Goal: Transaction & Acquisition: Purchase product/service

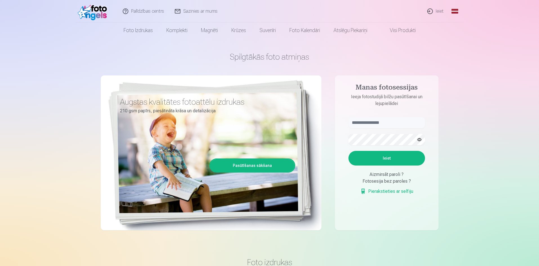
click at [437, 12] on link "Ieiet" at bounding box center [435, 11] width 27 height 23
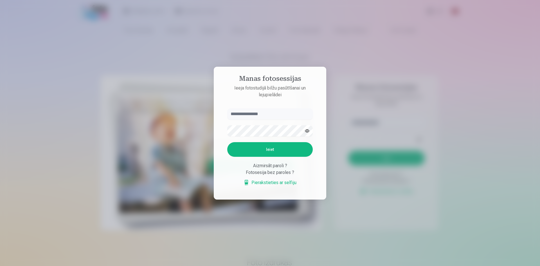
click at [255, 112] on input "text" at bounding box center [270, 113] width 86 height 11
type input "**********"
click at [273, 148] on button "Ieiet" at bounding box center [270, 149] width 86 height 15
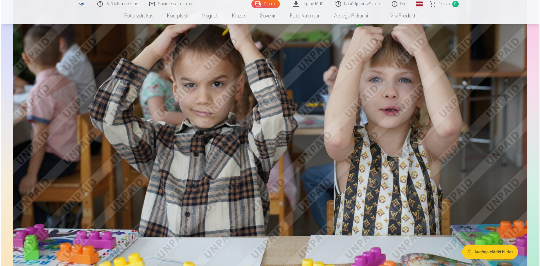
scroll to position [1774, 0]
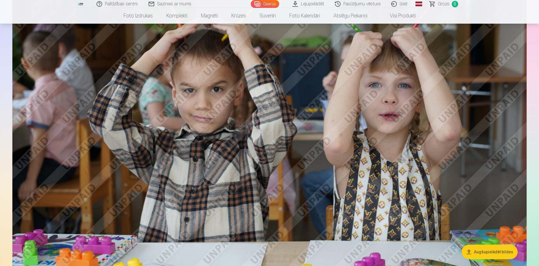
click at [479, 207] on img at bounding box center [269, 116] width 514 height 343
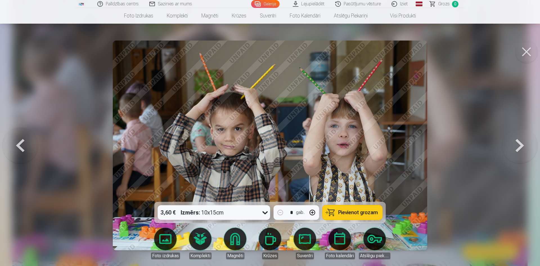
click at [517, 147] on button at bounding box center [520, 146] width 36 height 102
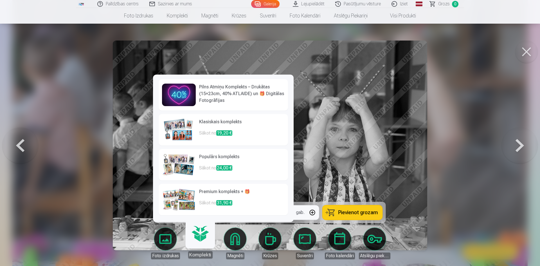
click at [203, 238] on link "Komplekti" at bounding box center [200, 241] width 35 height 35
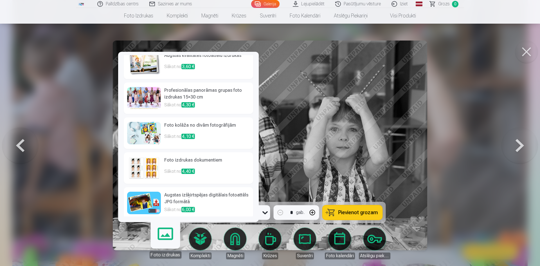
scroll to position [12, 0]
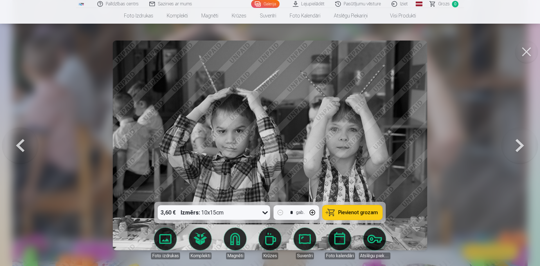
click at [522, 53] on button at bounding box center [527, 52] width 23 height 23
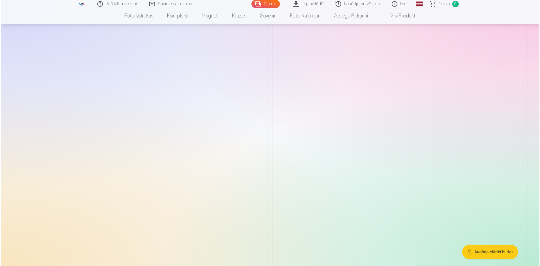
scroll to position [2839, 0]
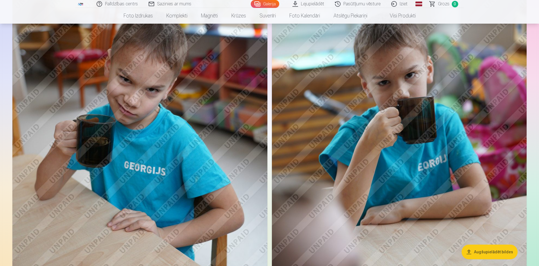
click at [188, 157] on img at bounding box center [139, 137] width 255 height 383
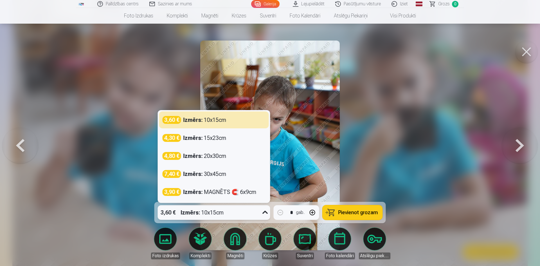
click at [269, 213] on icon at bounding box center [265, 212] width 9 height 9
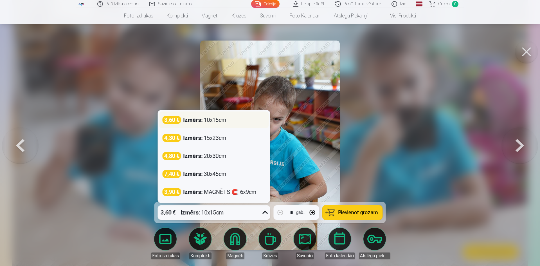
click at [225, 120] on div "Izmērs : 10x15cm" at bounding box center [205, 120] width 43 height 8
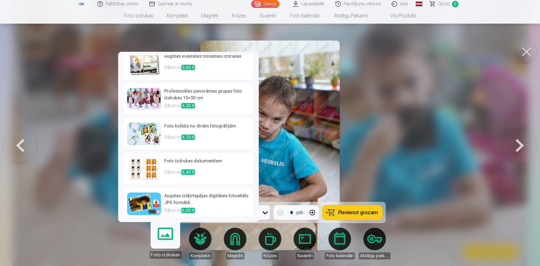
scroll to position [12, 0]
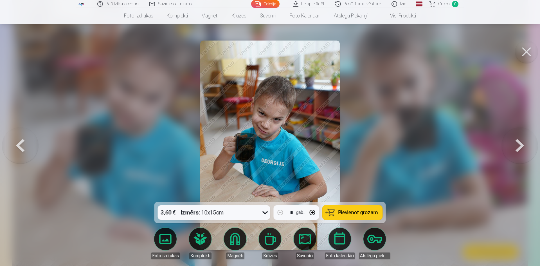
click at [345, 215] on span "Pievienot grozam" at bounding box center [359, 212] width 40 height 5
click at [516, 145] on button at bounding box center [520, 146] width 36 height 102
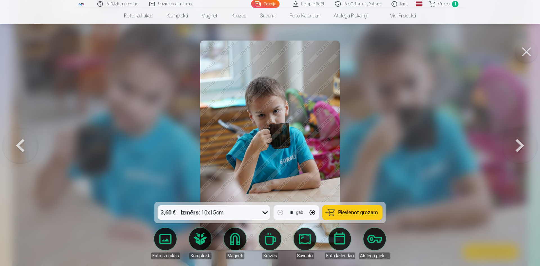
click at [516, 145] on button at bounding box center [520, 146] width 36 height 102
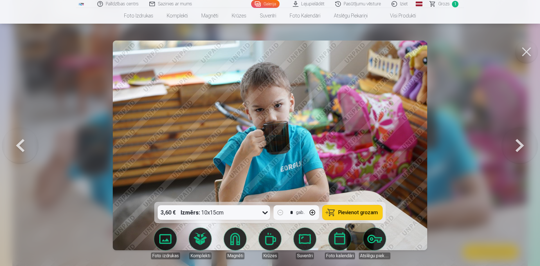
click at [516, 145] on button at bounding box center [520, 146] width 36 height 102
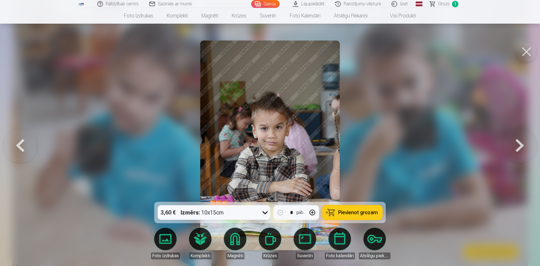
click at [516, 145] on button at bounding box center [520, 146] width 36 height 102
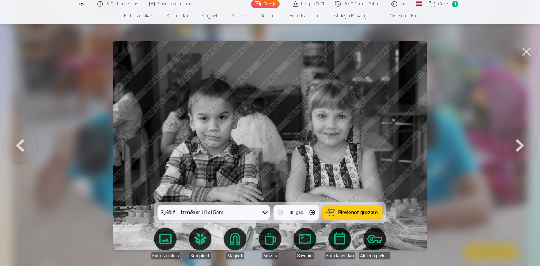
click at [23, 149] on button at bounding box center [20, 146] width 36 height 102
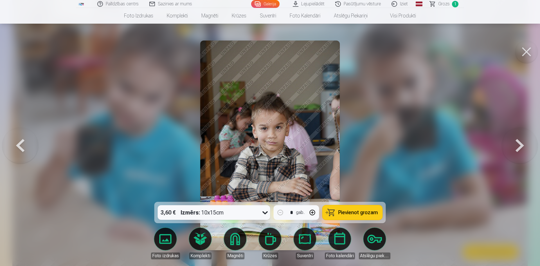
click at [352, 210] on span "Pievienot grozam" at bounding box center [359, 212] width 40 height 5
click at [515, 147] on button at bounding box center [520, 146] width 36 height 102
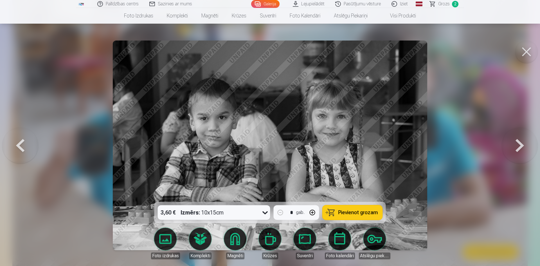
click at [515, 145] on button at bounding box center [520, 146] width 36 height 102
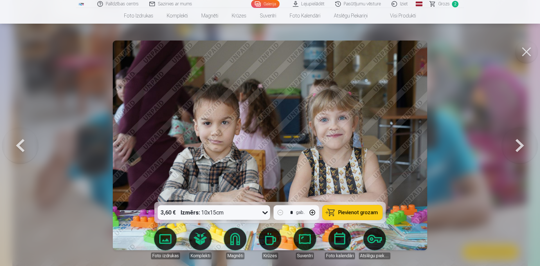
click at [514, 146] on button at bounding box center [520, 146] width 36 height 102
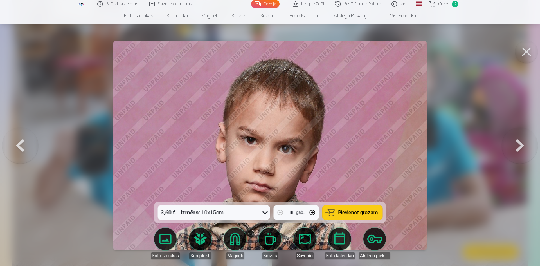
click at [514, 146] on button at bounding box center [520, 146] width 36 height 102
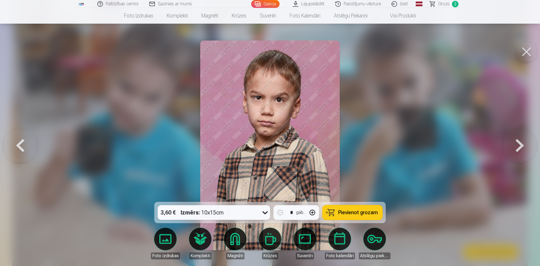
click at [514, 146] on button at bounding box center [520, 146] width 36 height 102
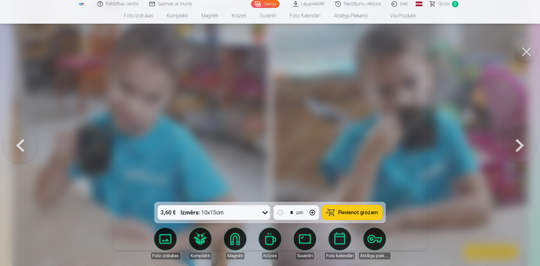
click at [514, 146] on button at bounding box center [520, 146] width 36 height 102
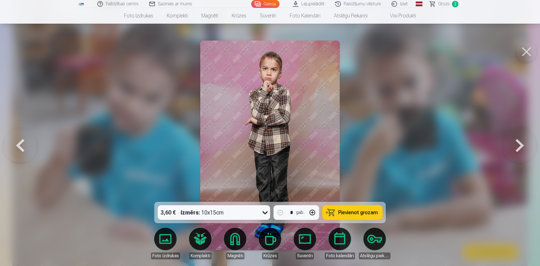
click at [514, 146] on button at bounding box center [520, 146] width 36 height 102
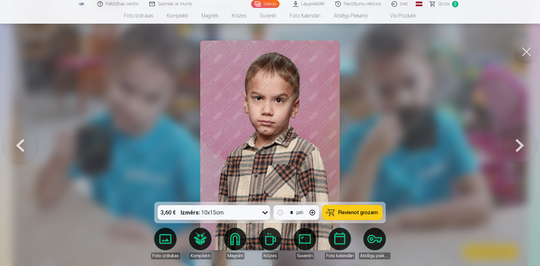
click at [514, 146] on button at bounding box center [520, 146] width 36 height 102
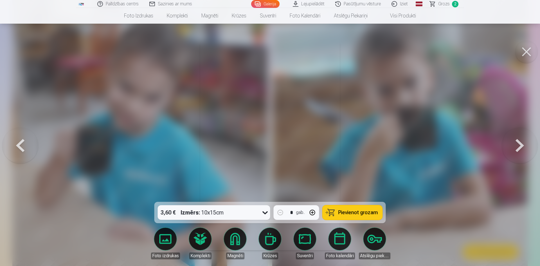
click at [514, 146] on button at bounding box center [520, 146] width 36 height 102
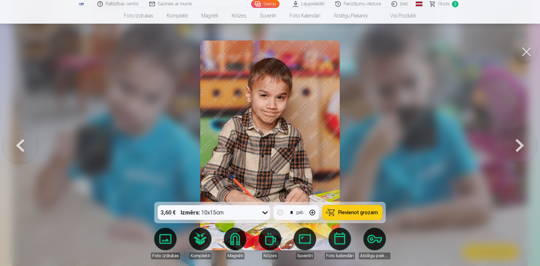
click at [514, 146] on button at bounding box center [520, 146] width 36 height 102
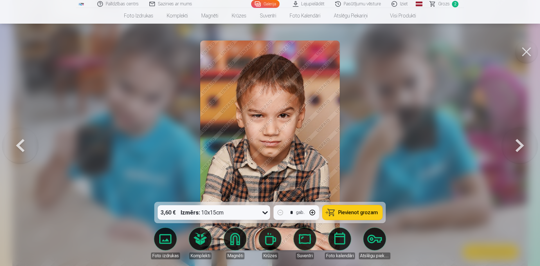
click at [315, 211] on button "button" at bounding box center [313, 213] width 14 height 14
click at [344, 211] on span "Pievienot grozam" at bounding box center [359, 212] width 40 height 5
click at [518, 146] on button at bounding box center [520, 146] width 36 height 102
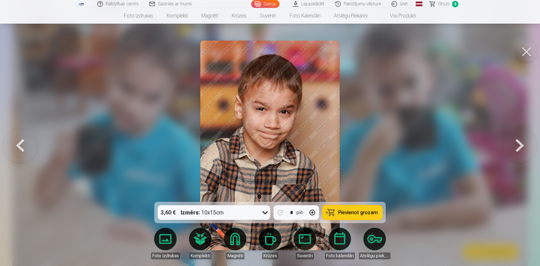
click at [313, 213] on button "button" at bounding box center [313, 213] width 14 height 14
click at [347, 214] on span "Pievienot grozam" at bounding box center [359, 212] width 40 height 5
type input "*"
click at [524, 150] on button at bounding box center [520, 146] width 36 height 102
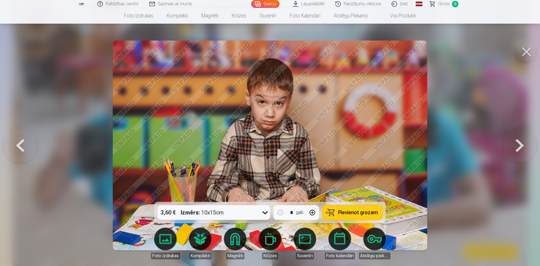
click at [515, 146] on button at bounding box center [520, 146] width 36 height 102
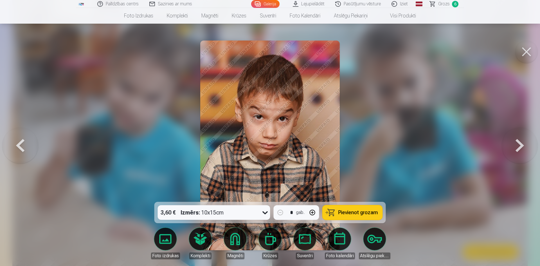
click at [265, 212] on icon at bounding box center [265, 212] width 9 height 9
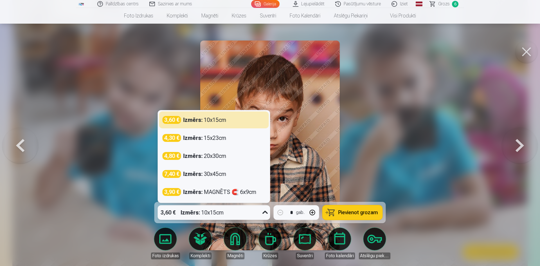
click at [485, 150] on div at bounding box center [270, 133] width 540 height 266
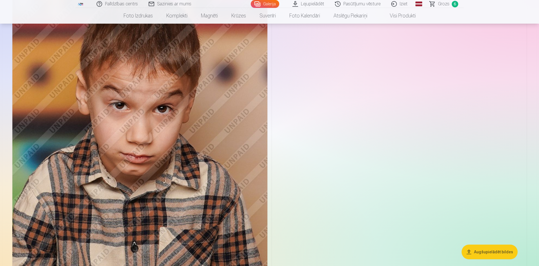
scroll to position [5055, 0]
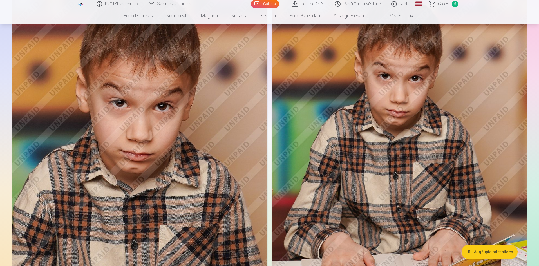
click at [500, 250] on button "Augšupielādēt bildes" at bounding box center [490, 252] width 56 height 15
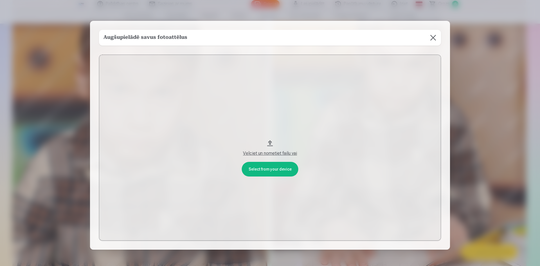
click at [431, 35] on button at bounding box center [434, 38] width 16 height 16
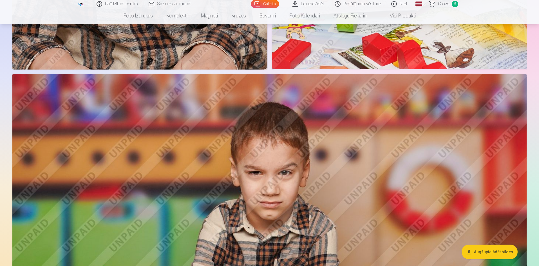
scroll to position [5435, 0]
